Goal: Book appointment/travel/reservation

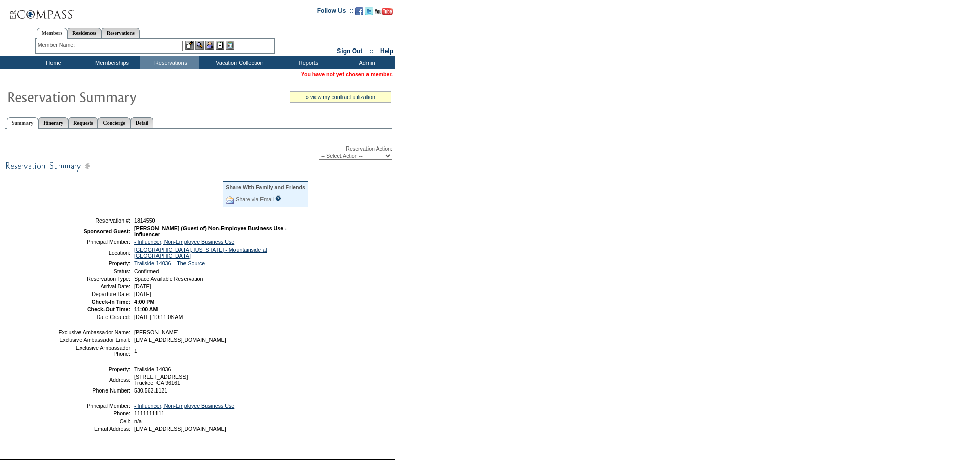
click at [364, 159] on select "-- Select Action -- Modify Reservation Dates Modify Reservation Cost Modify Occ…" at bounding box center [356, 155] width 74 height 8
select select "ChangeDates"
click at [319, 153] on select "-- Select Action -- Modify Reservation Dates Modify Reservation Cost Modify Occ…" at bounding box center [356, 155] width 74 height 8
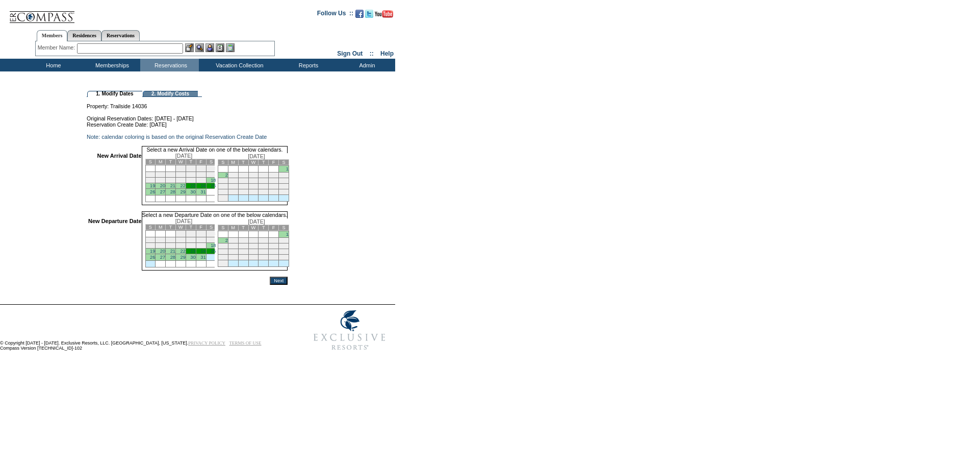
drag, startPoint x: 201, startPoint y: 193, endPoint x: 204, endPoint y: 199, distance: 6.6
click at [195, 188] on link "23" at bounding box center [192, 185] width 5 height 5
click at [165, 261] on link "27" at bounding box center [162, 257] width 5 height 5
